Goal: Find specific page/section: Find specific page/section

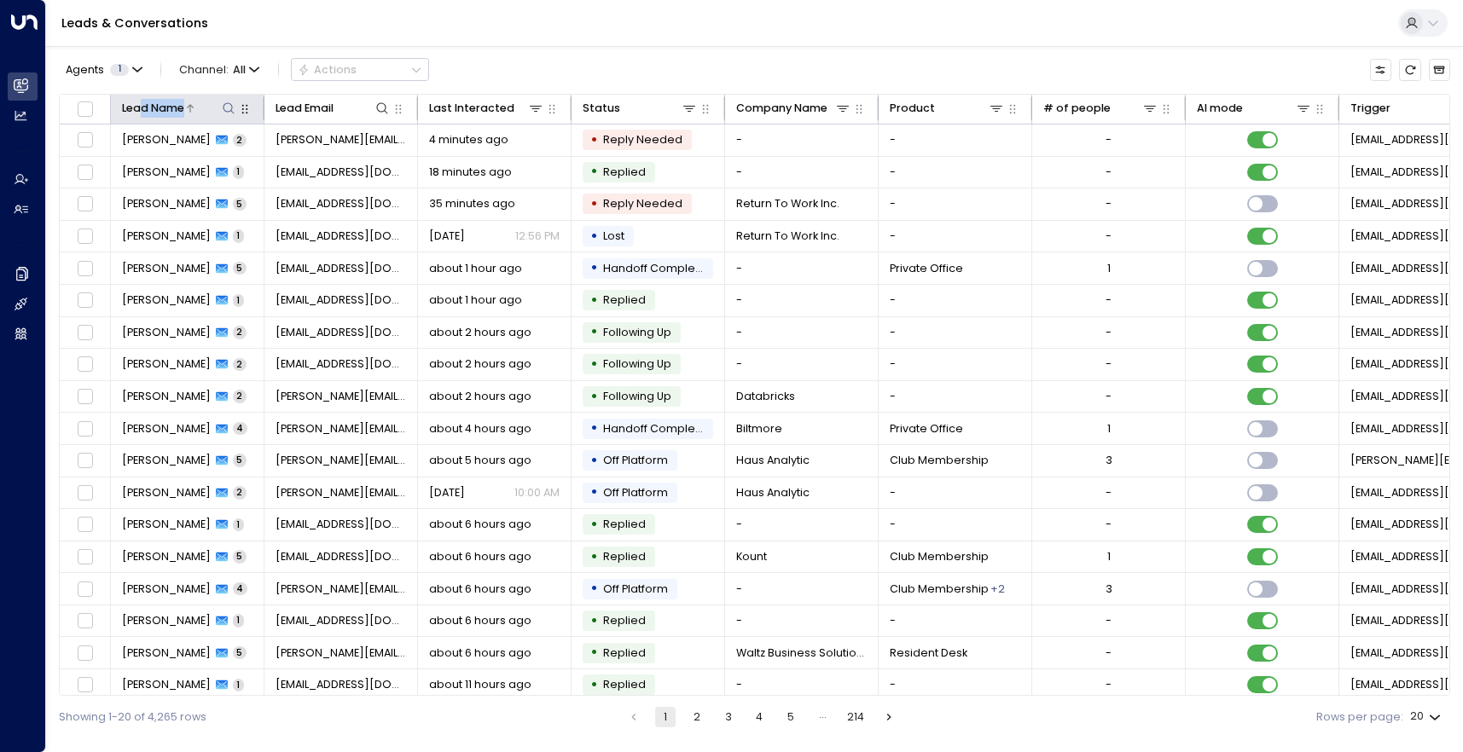
drag, startPoint x: 140, startPoint y: 109, endPoint x: 225, endPoint y: 114, distance: 85.4
click at [225, 114] on div "Lead Name" at bounding box center [180, 108] width 116 height 19
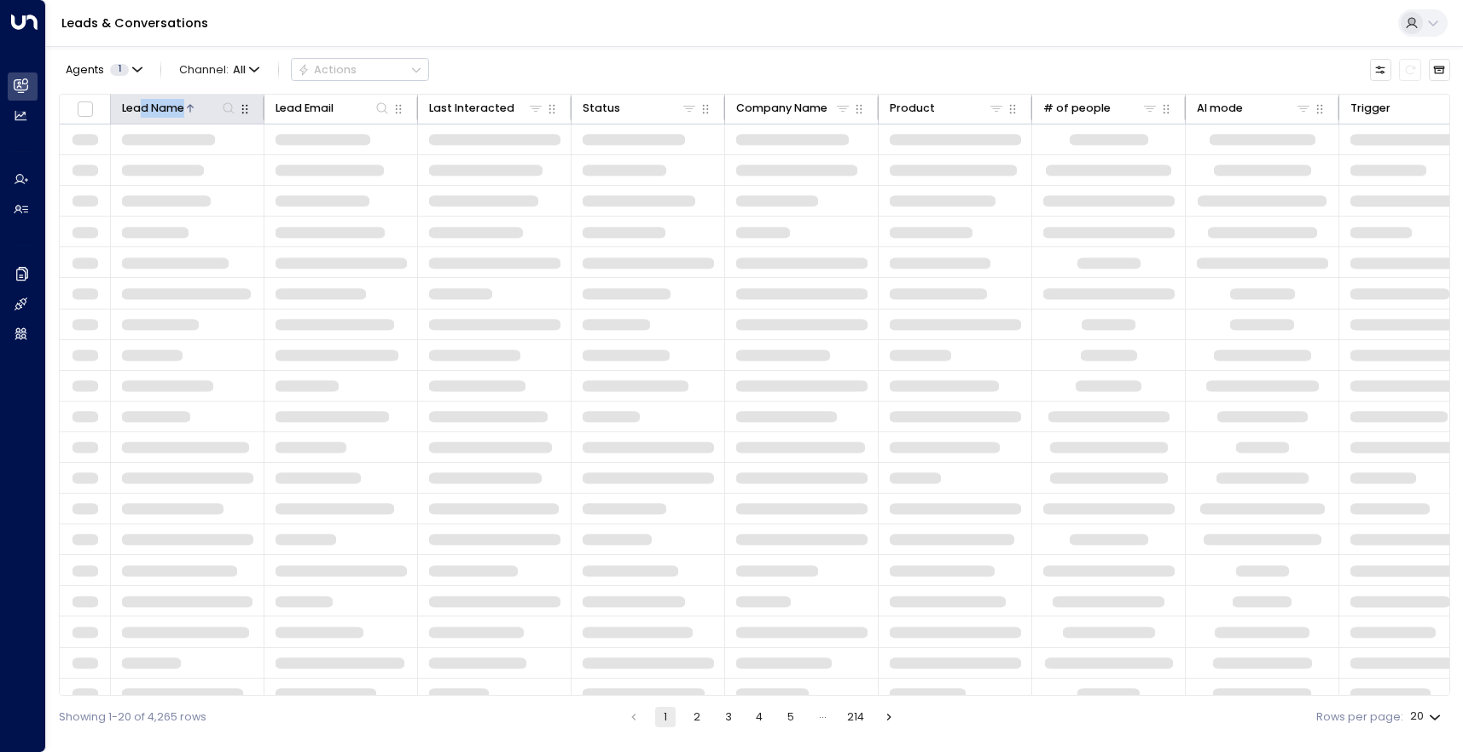
click at [225, 110] on icon at bounding box center [228, 107] width 11 height 11
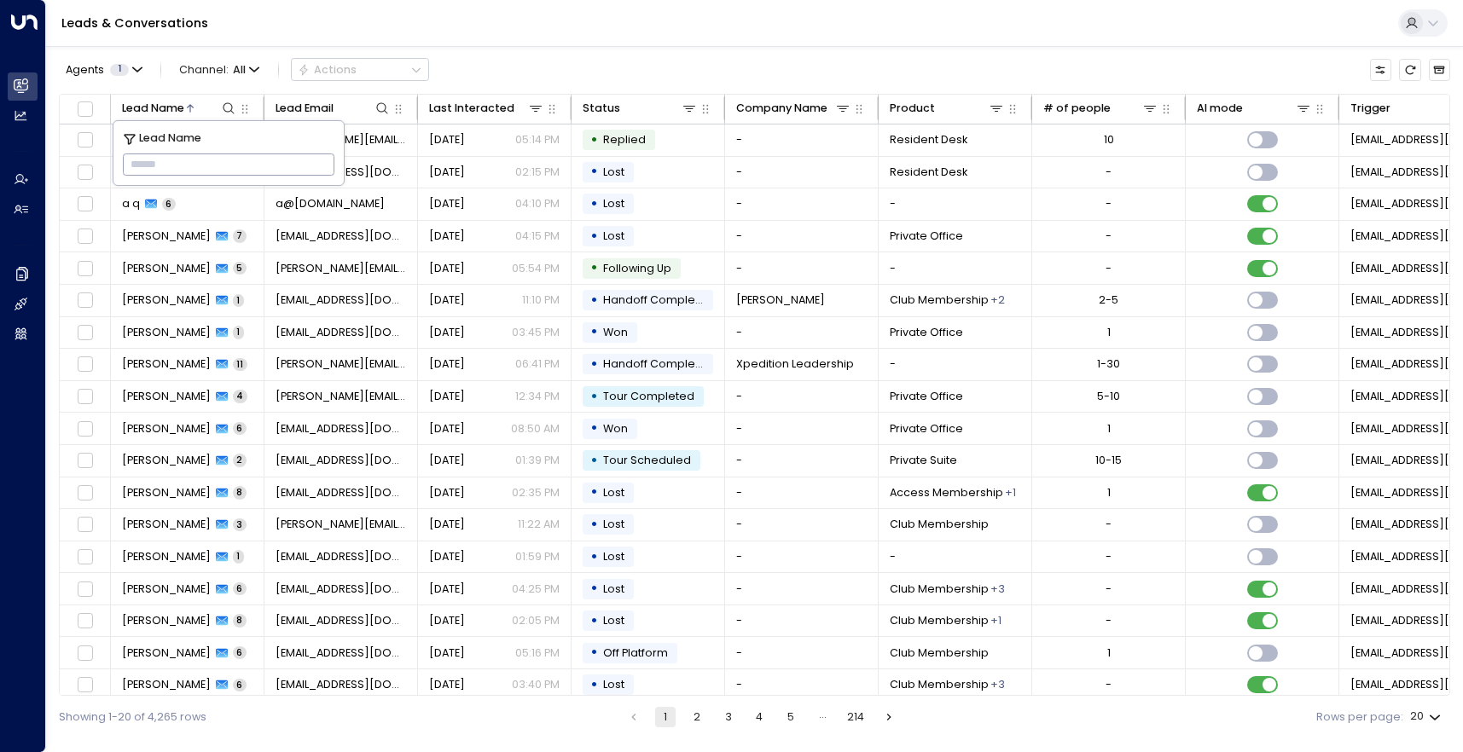
click at [211, 165] on input "text" at bounding box center [229, 165] width 212 height 30
type input "***"
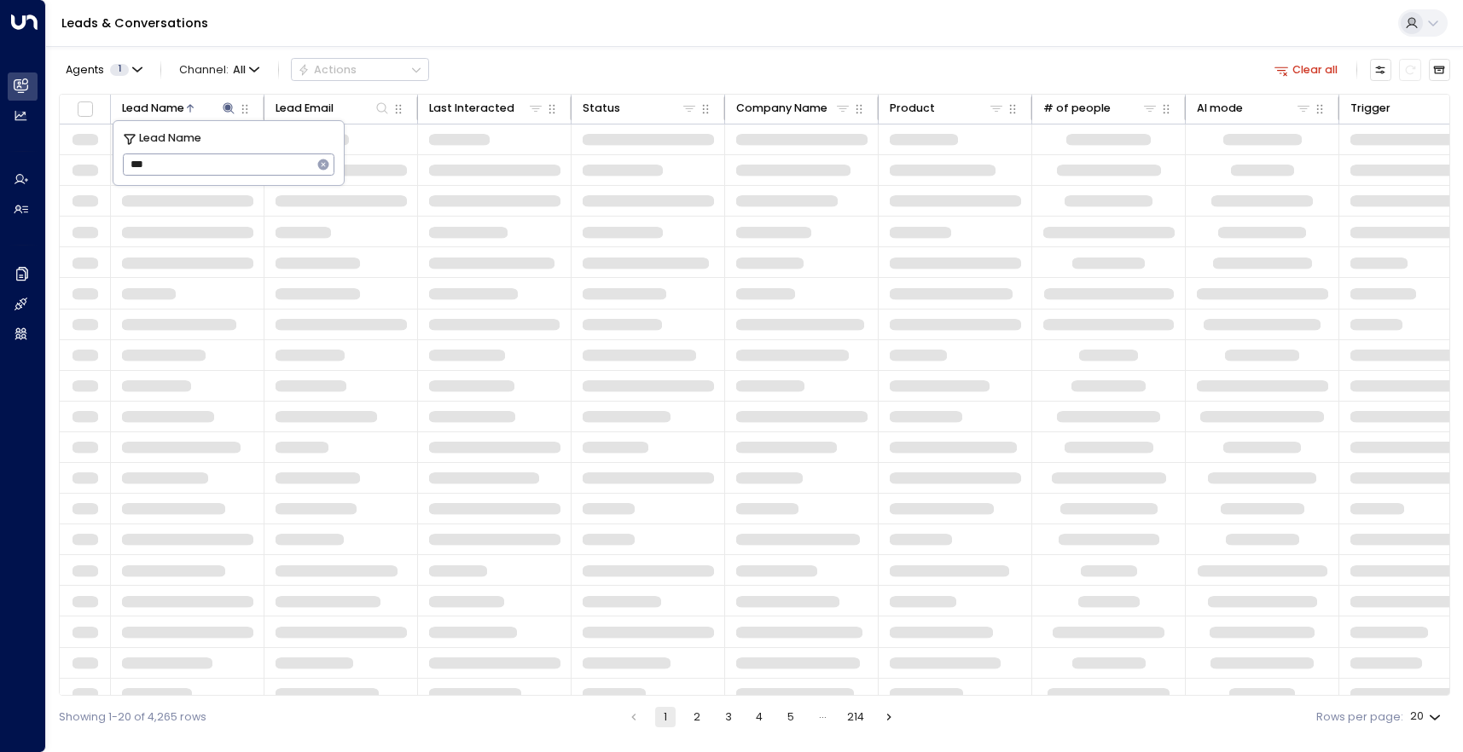
click at [818, 31] on div "Leads & Conversations" at bounding box center [754, 23] width 1417 height 47
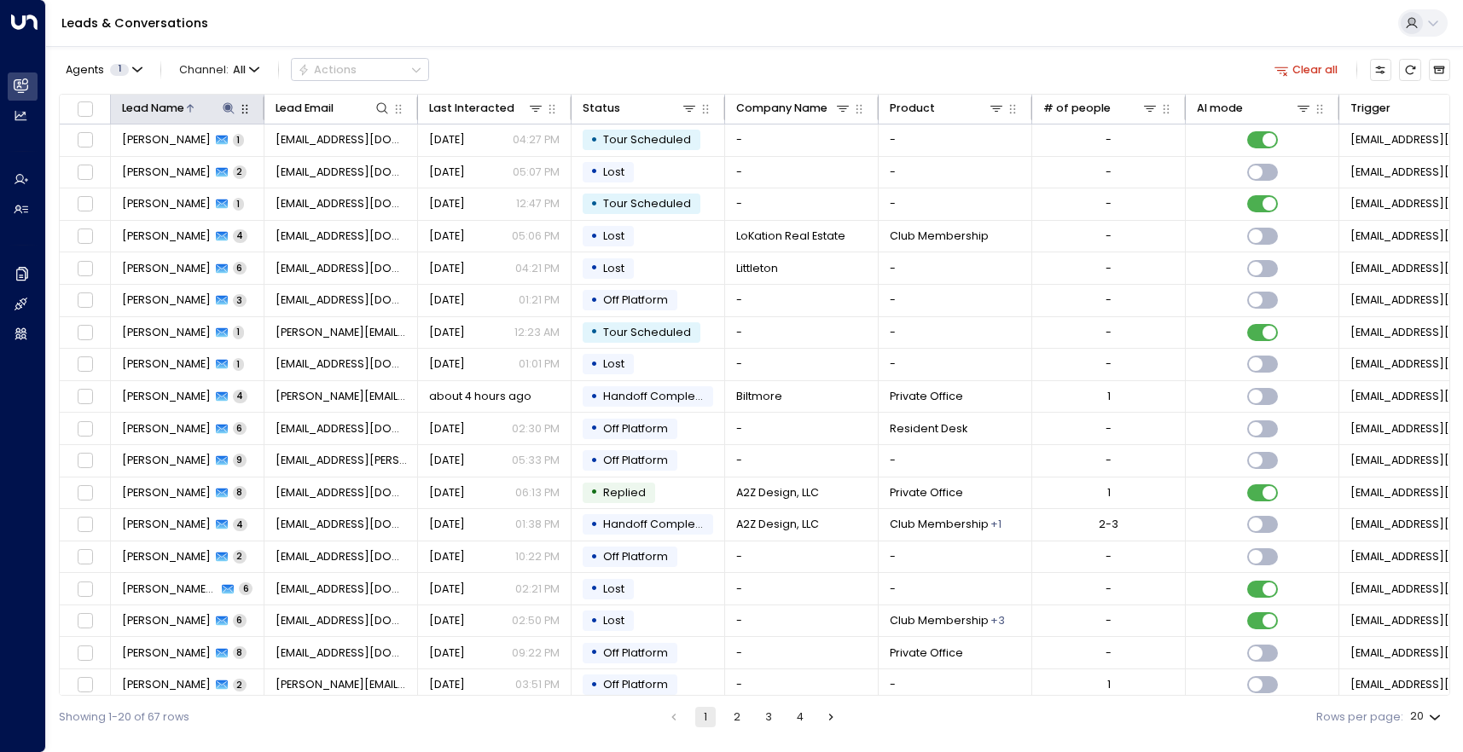
click at [228, 106] on icon at bounding box center [228, 107] width 11 height 11
type input "**********"
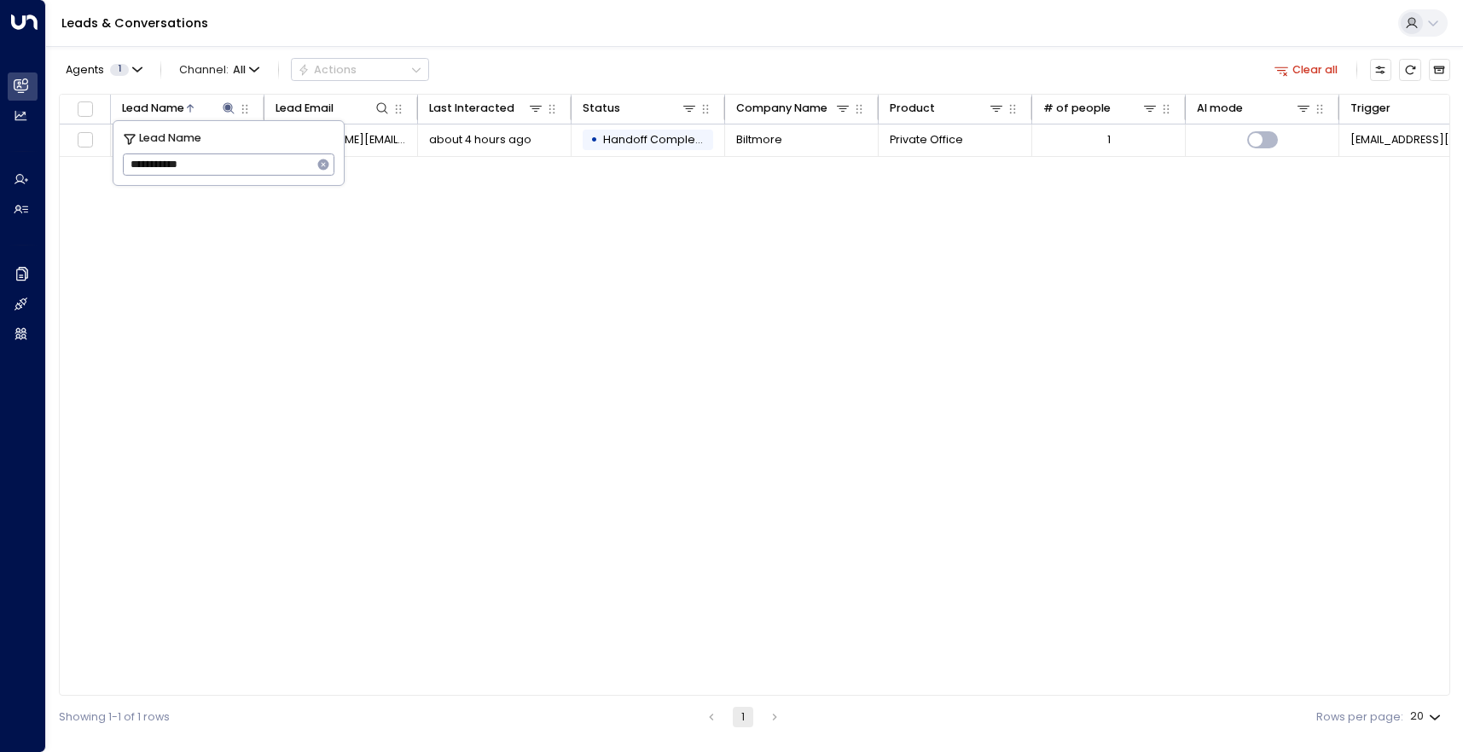
click at [751, 277] on div "Lead Name Lead Email Last Interacted Status Company Name Product # of people AI…" at bounding box center [754, 395] width 1391 height 603
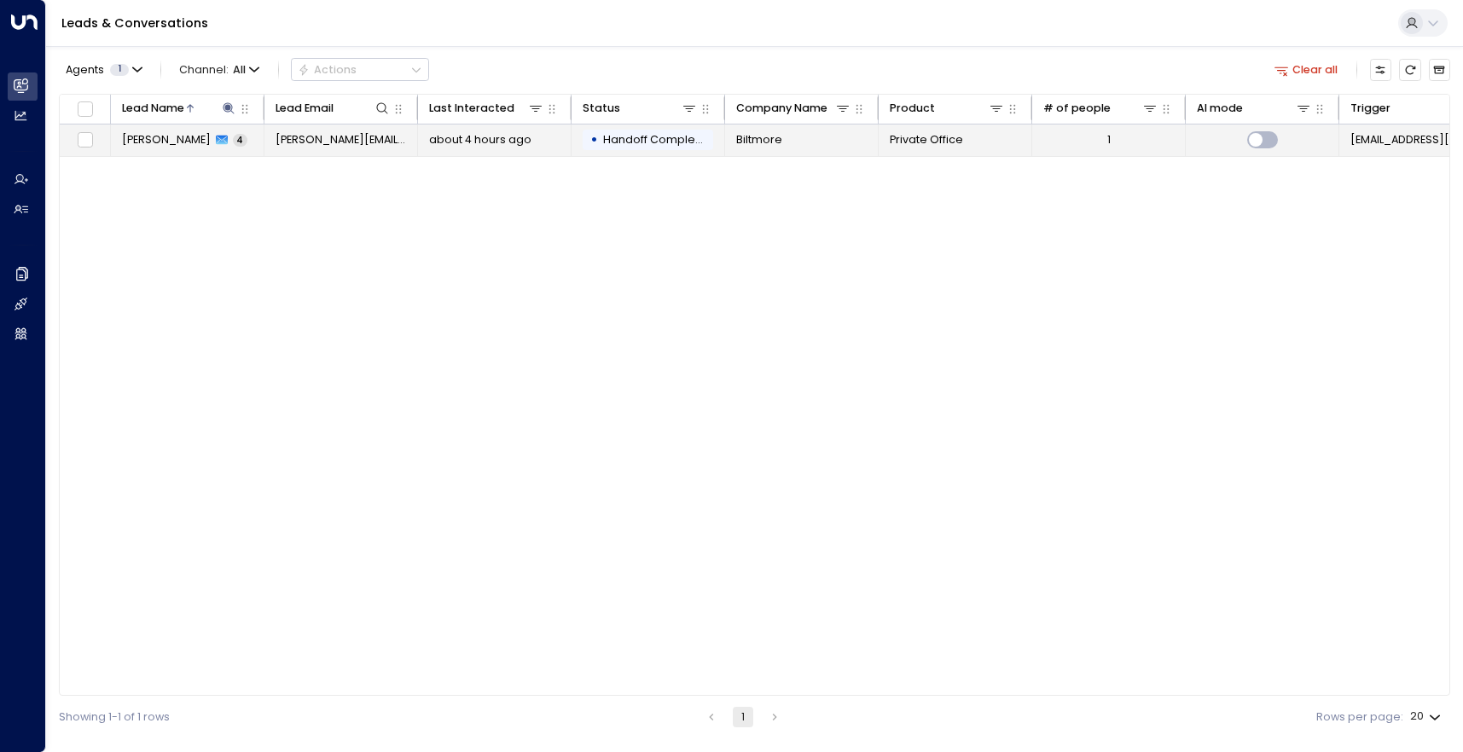
click at [179, 136] on span "[PERSON_NAME]" at bounding box center [166, 139] width 89 height 15
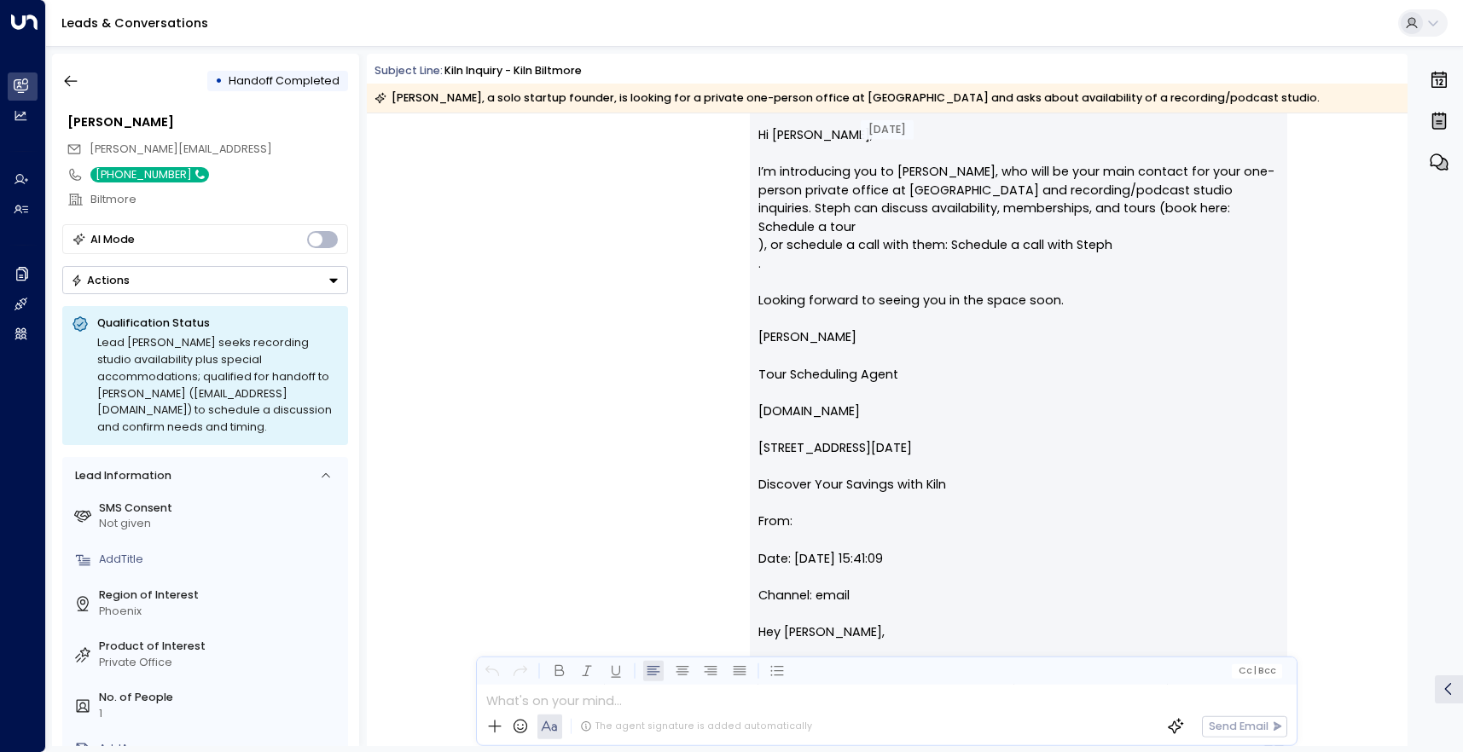
scroll to position [2197, 0]
